Goal: Entertainment & Leisure: Consume media (video, audio)

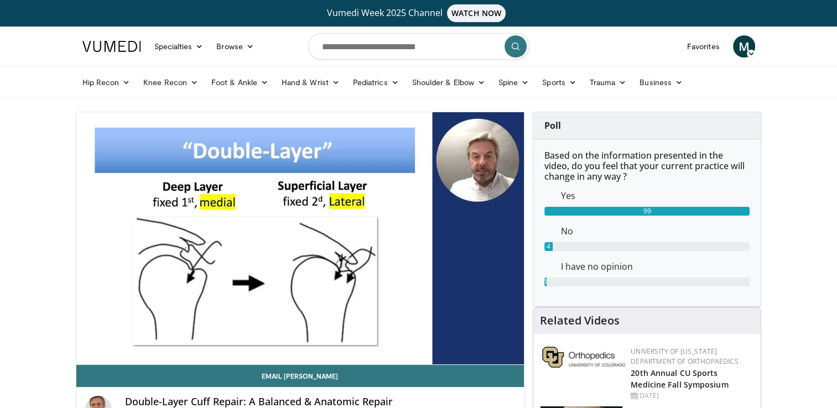
drag, startPoint x: 85, startPoint y: 342, endPoint x: 64, endPoint y: 336, distance: 21.9
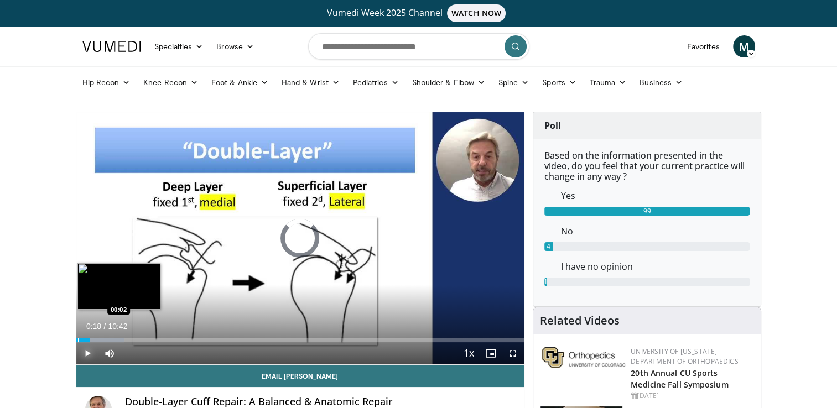
click at [78, 340] on div "Progress Bar" at bounding box center [78, 340] width 1 height 4
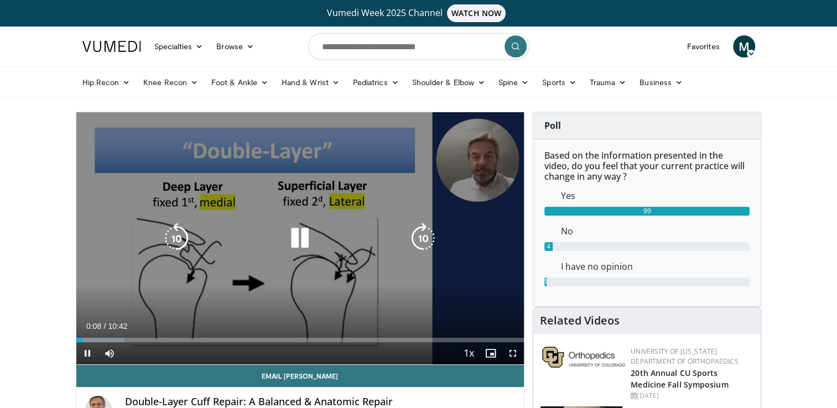
click at [126, 196] on div "10 seconds Tap to unmute" at bounding box center [300, 238] width 448 height 252
click at [292, 240] on icon "Video Player" at bounding box center [299, 238] width 31 height 31
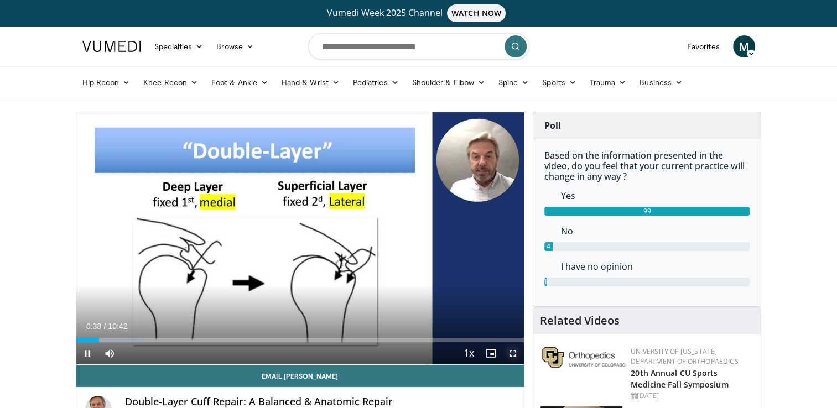
click at [513, 352] on span "Video Player" at bounding box center [513, 353] width 22 height 22
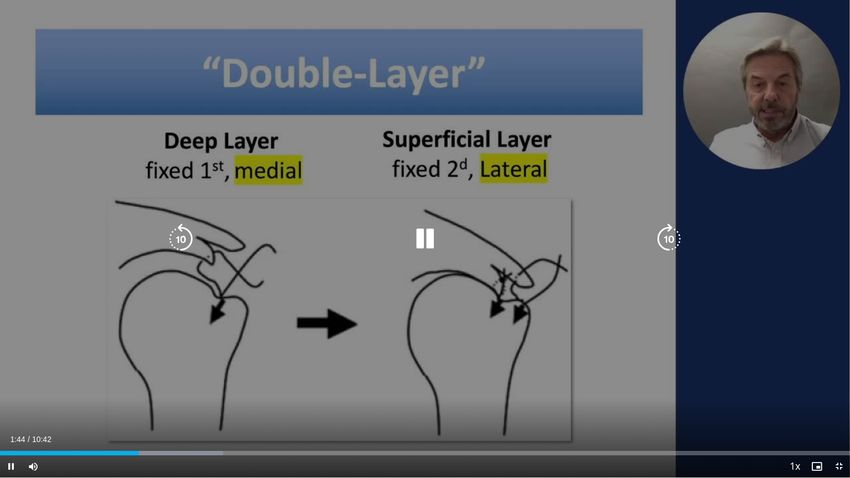
click at [428, 241] on icon "Video Player" at bounding box center [424, 238] width 31 height 31
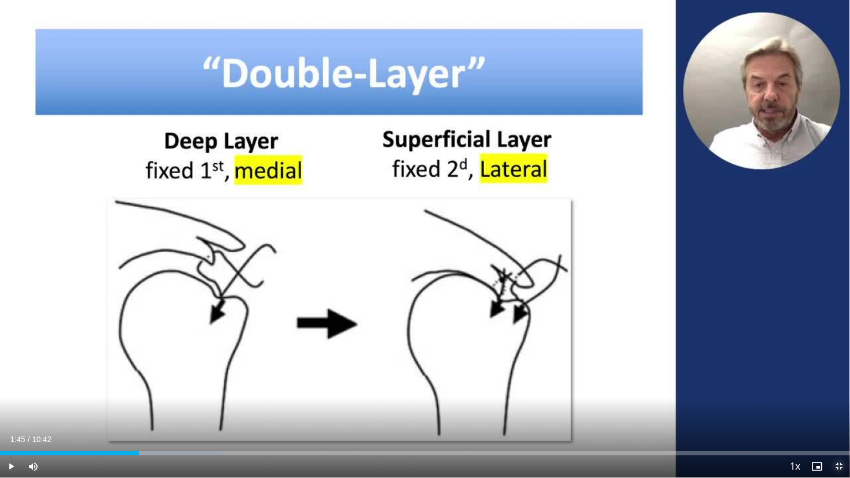
click at [836, 408] on span "Video Player" at bounding box center [839, 466] width 22 height 22
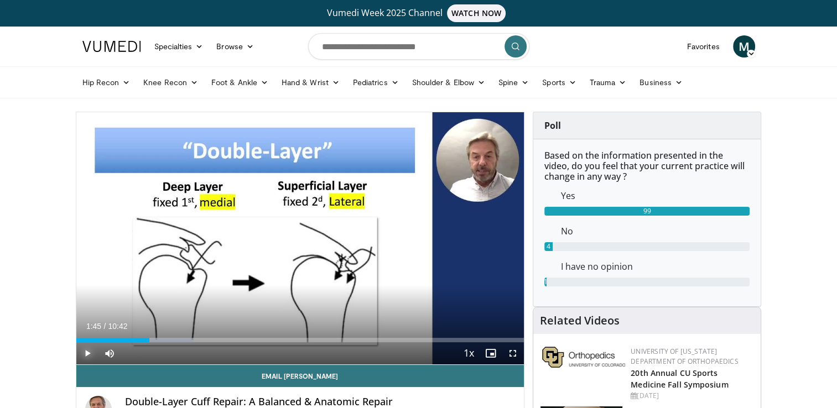
click at [84, 353] on span "Video Player" at bounding box center [87, 353] width 22 height 22
click at [513, 355] on span "Video Player" at bounding box center [513, 353] width 22 height 22
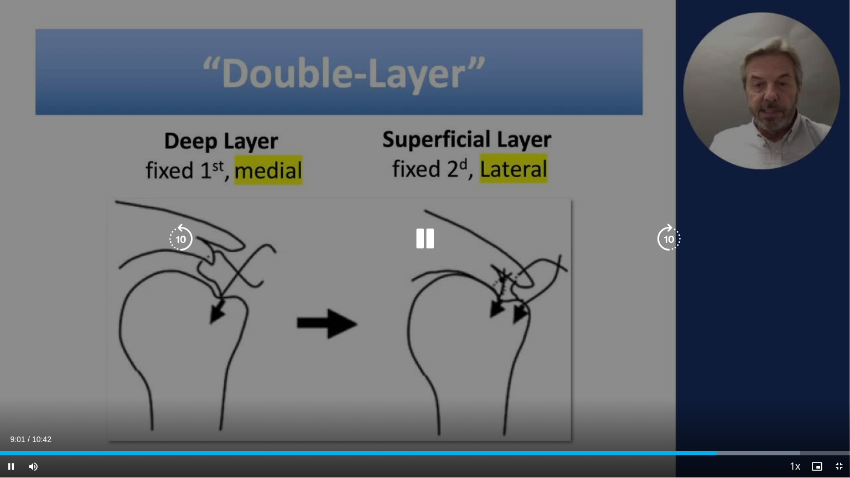
click at [443, 268] on div "10 seconds Tap to unmute" at bounding box center [425, 238] width 850 height 477
click at [423, 237] on icon "Video Player" at bounding box center [424, 238] width 31 height 31
click at [418, 240] on icon "Video Player" at bounding box center [424, 238] width 31 height 31
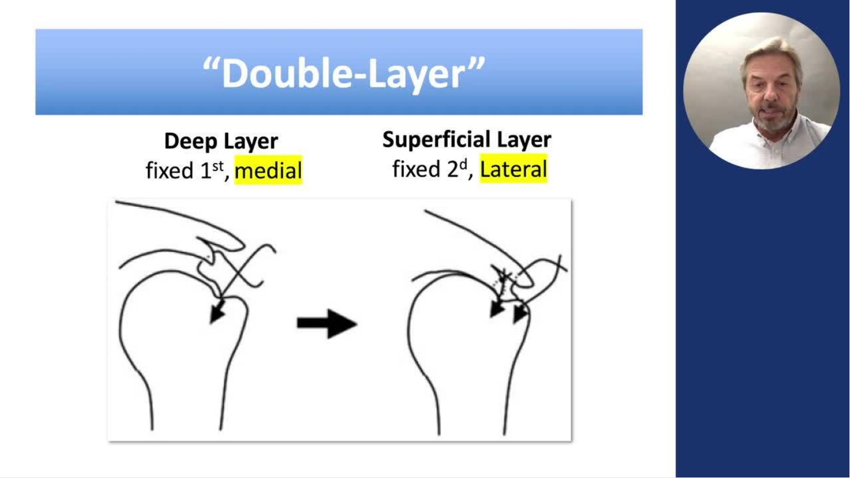
click at [418, 240] on div "10 seconds Tap to unmute" at bounding box center [425, 238] width 850 height 477
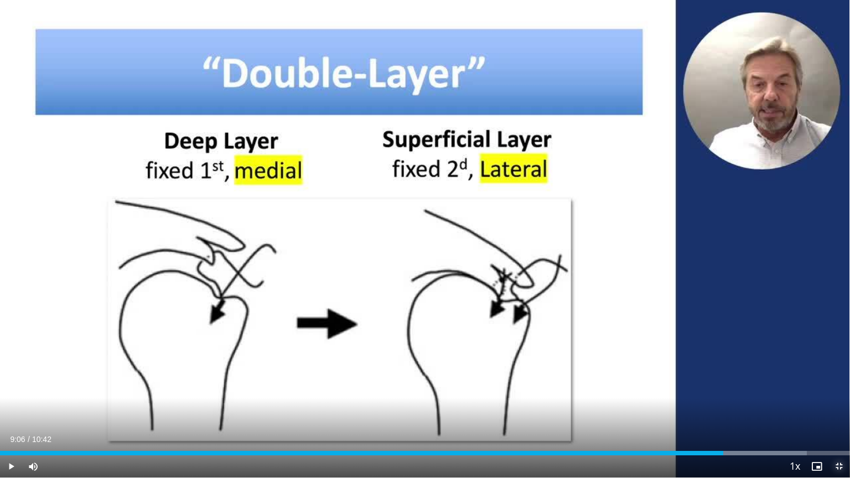
click at [836, 408] on span "Video Player" at bounding box center [839, 466] width 22 height 22
